Goal: Task Accomplishment & Management: Use online tool/utility

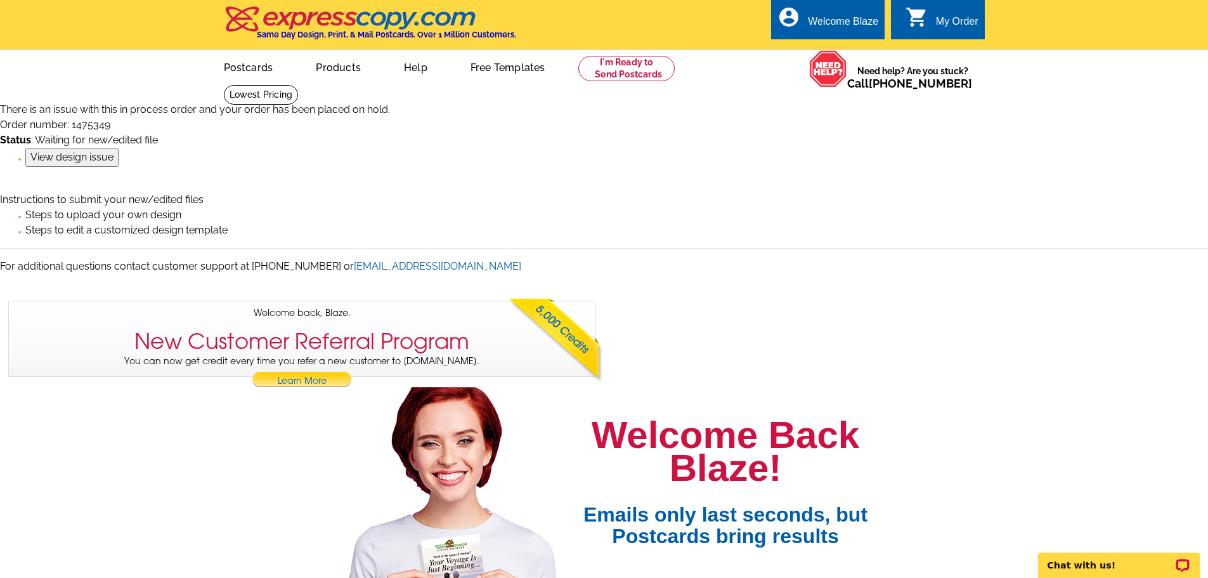
click at [63, 160] on input "View design issue" at bounding box center [71, 157] width 93 height 19
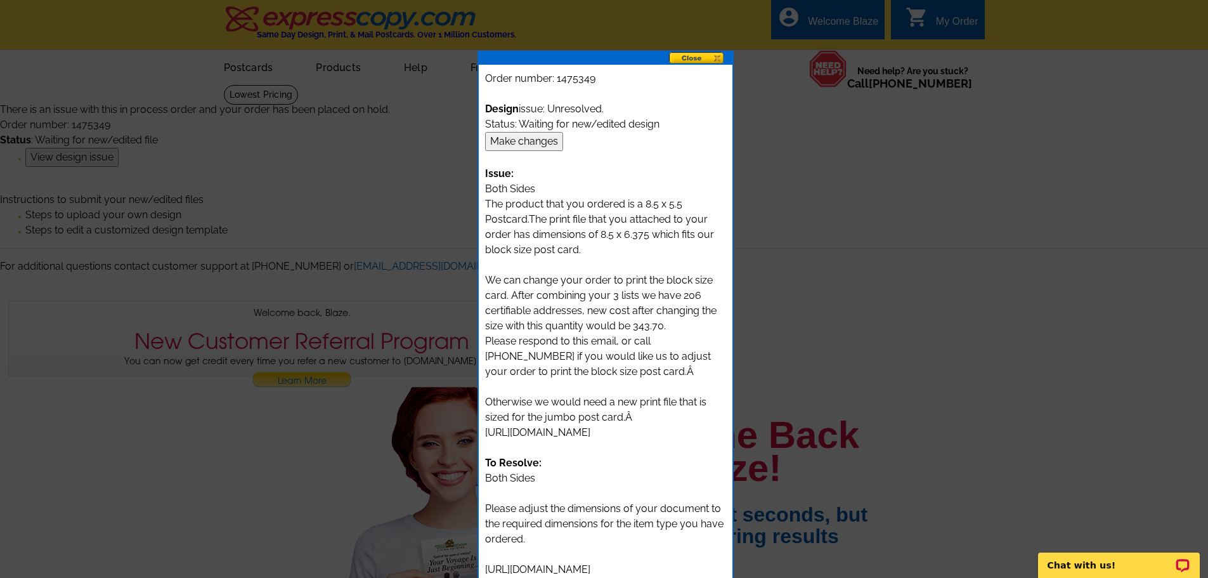
click at [504, 141] on input "Make changes" at bounding box center [524, 141] width 78 height 19
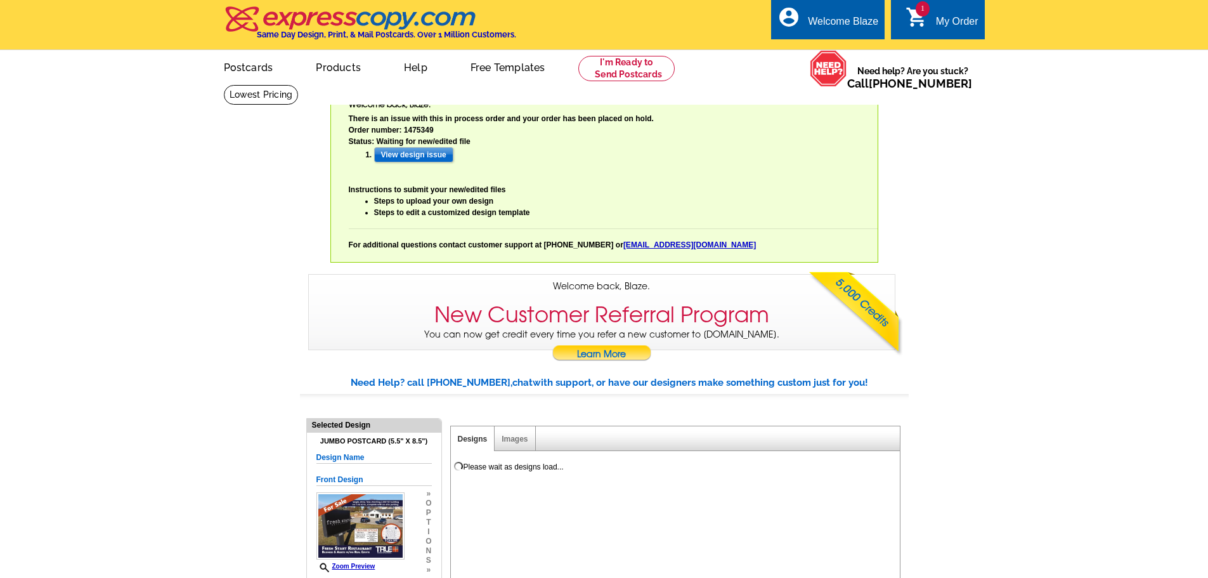
select select "785"
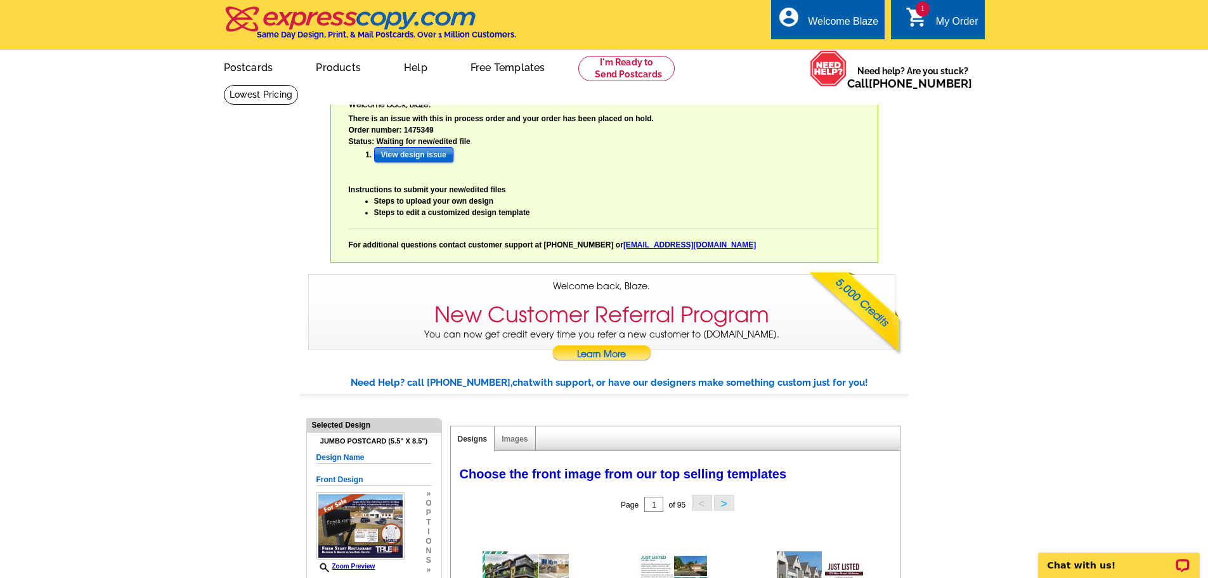
click at [425, 153] on input "View design issue" at bounding box center [413, 154] width 79 height 15
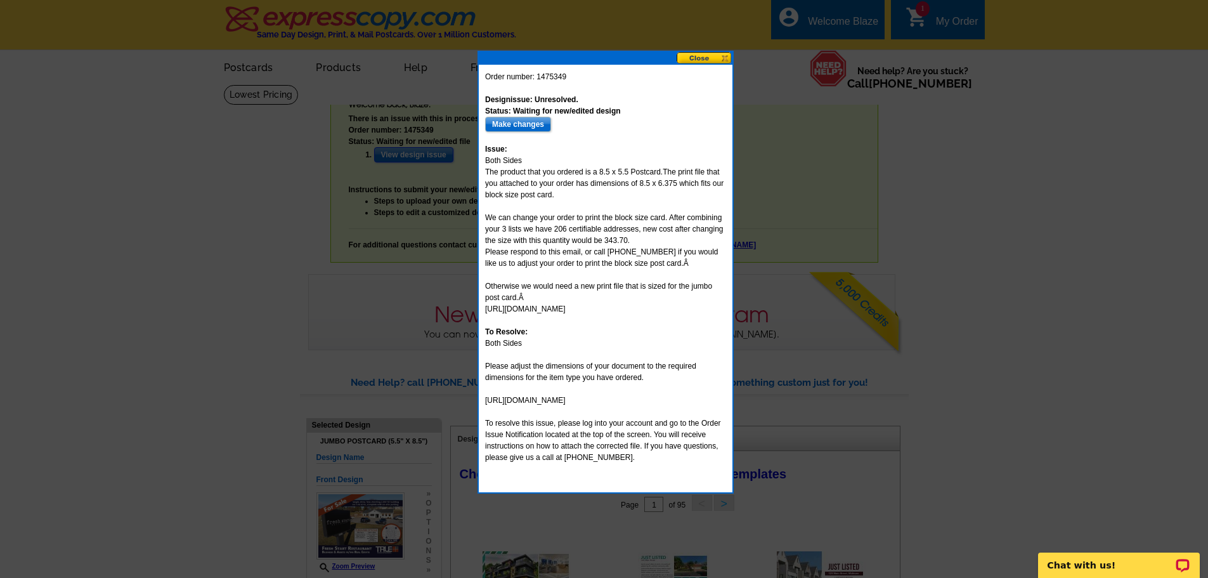
click at [713, 60] on button at bounding box center [704, 58] width 56 height 12
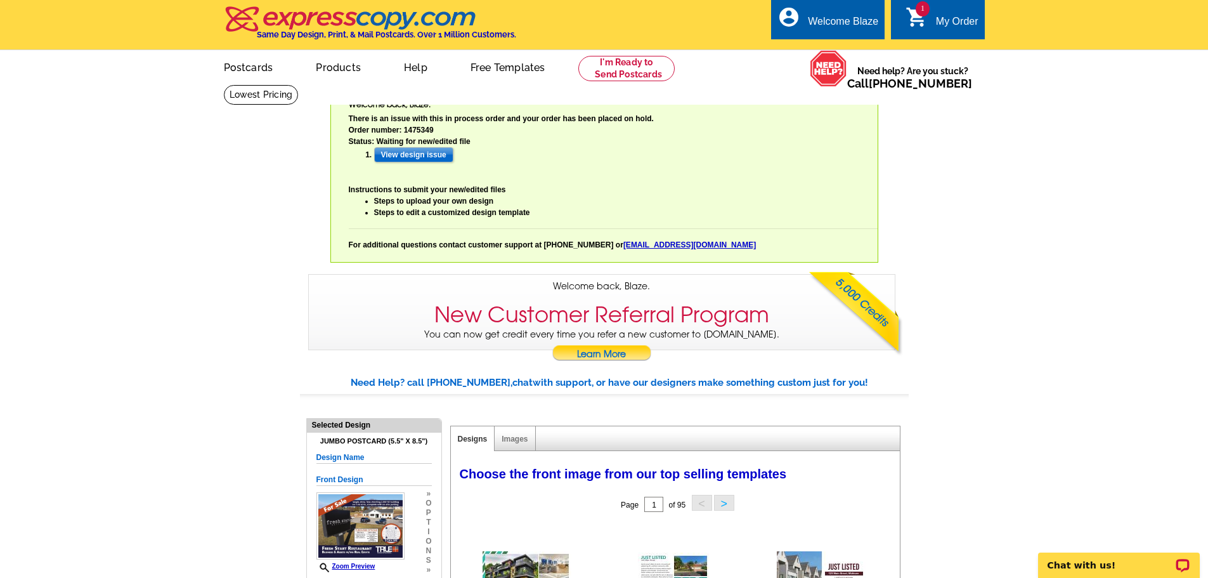
click at [228, 216] on div "Welcome back Blaze My Account Logout local_phone Same Day Design, Print, & Mail…" at bounding box center [604, 175] width 1208 height 350
